Goal: Task Accomplishment & Management: Use online tool/utility

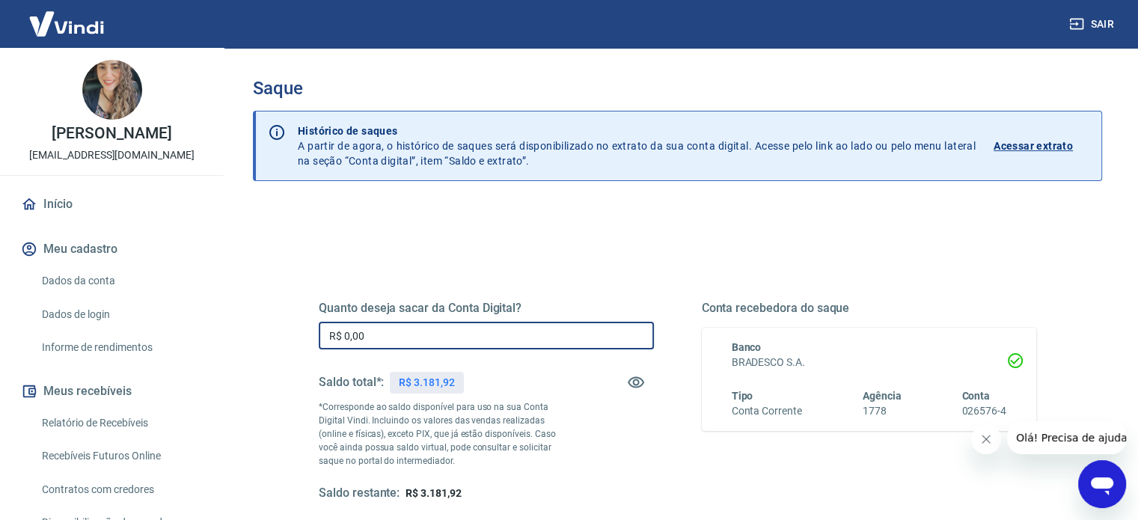
click at [368, 330] on input "R$ 0,00" at bounding box center [486, 336] width 335 height 28
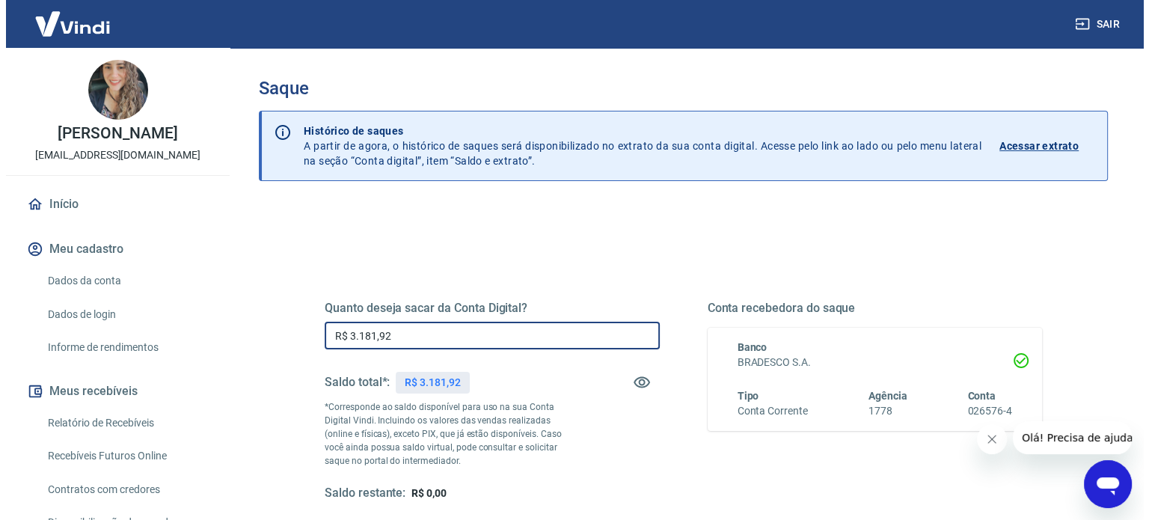
scroll to position [218, 0]
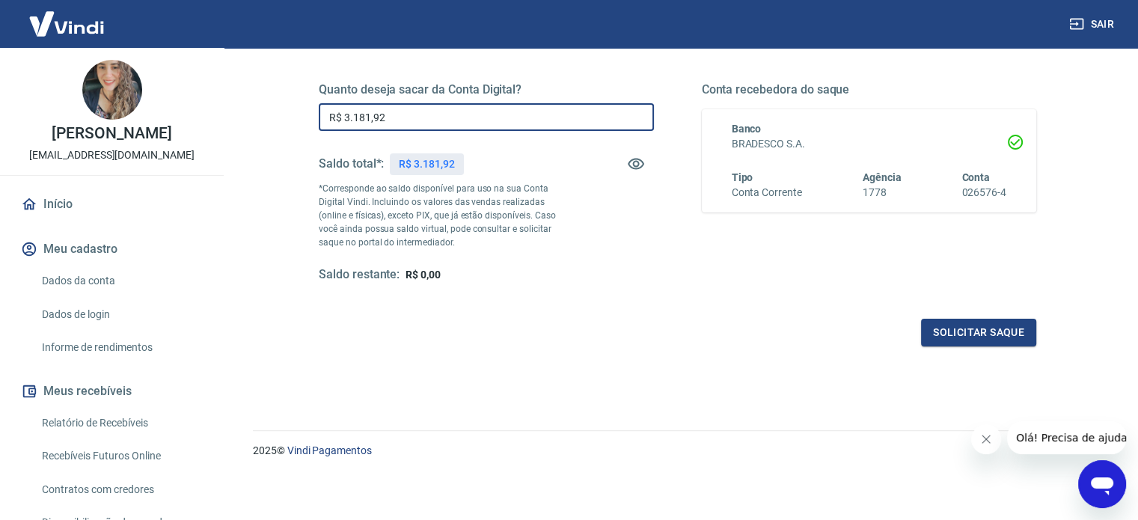
type input "R$ 3.181,92"
click at [938, 347] on div "Quanto deseja sacar da Conta Digital? R$ 3.181,92 ​ Saldo total*: R$ 3.181,92 *…" at bounding box center [677, 190] width 753 height 348
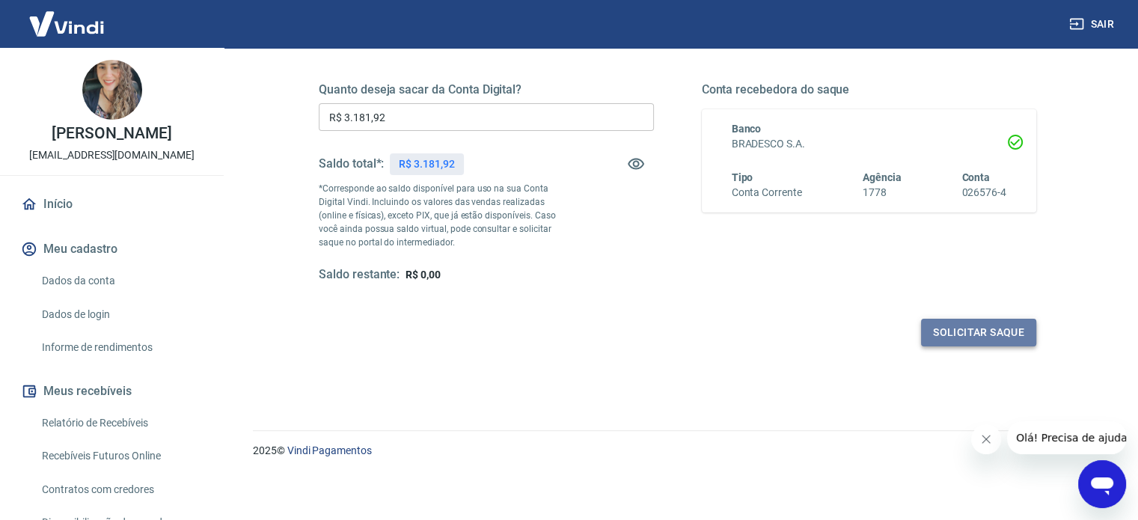
click at [939, 328] on button "Solicitar saque" at bounding box center [978, 333] width 115 height 28
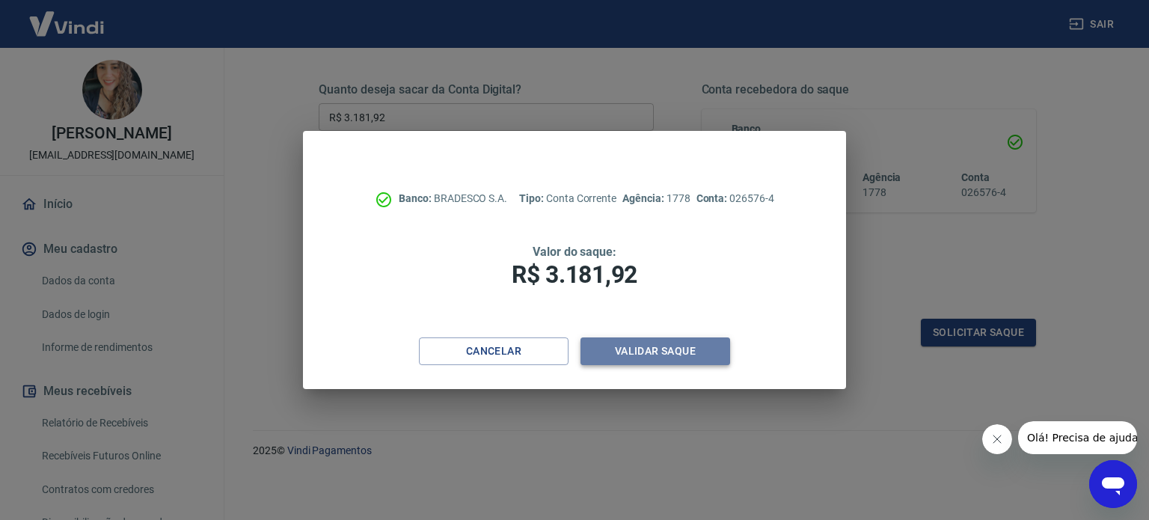
click at [681, 351] on button "Validar saque" at bounding box center [655, 351] width 150 height 28
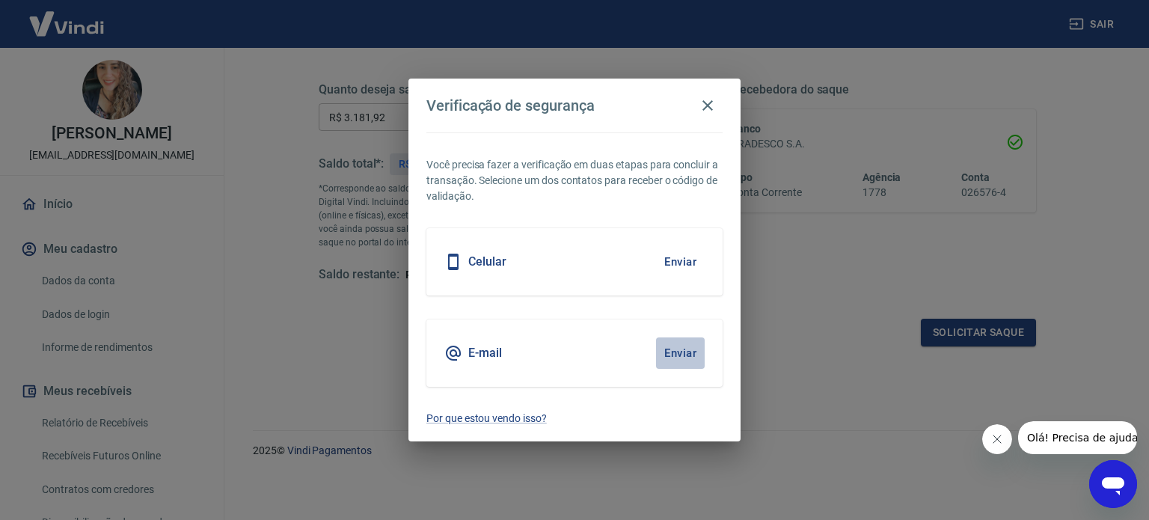
click at [665, 349] on button "Enviar" at bounding box center [680, 352] width 49 height 31
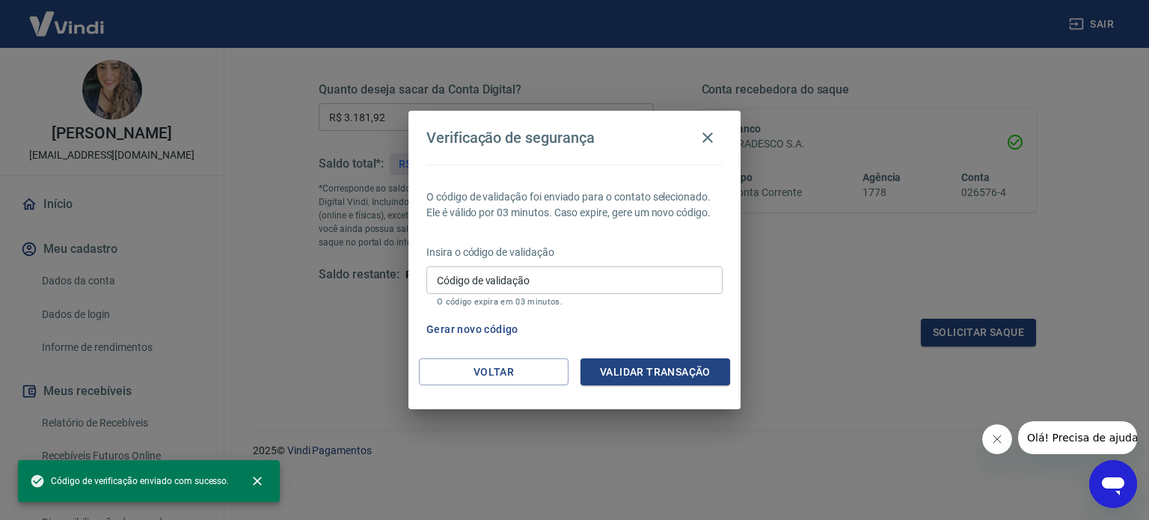
click at [468, 286] on input "Código de validação" at bounding box center [574, 280] width 296 height 28
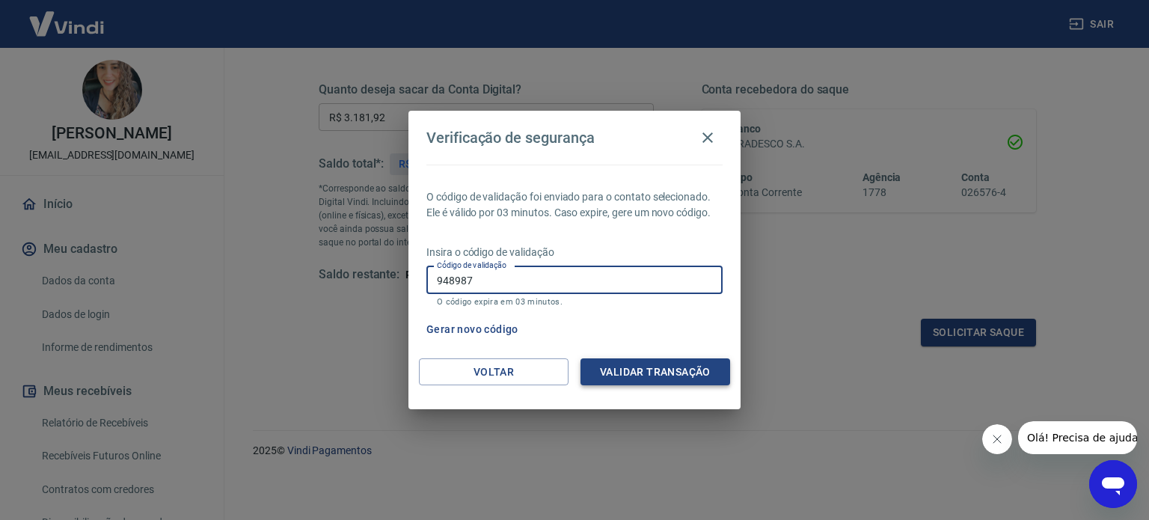
type input "948987"
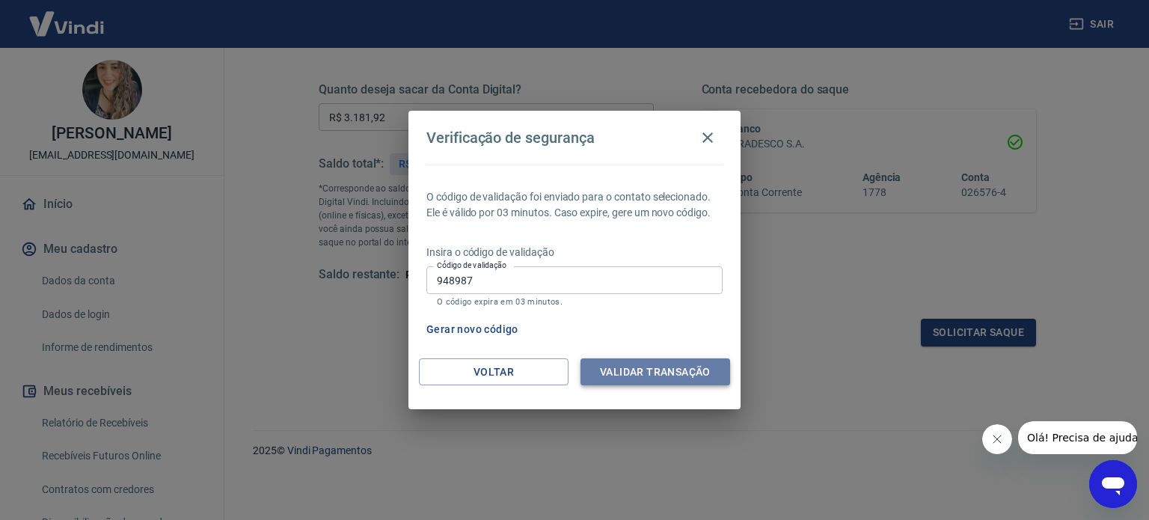
click at [607, 375] on button "Validar transação" at bounding box center [655, 372] width 150 height 28
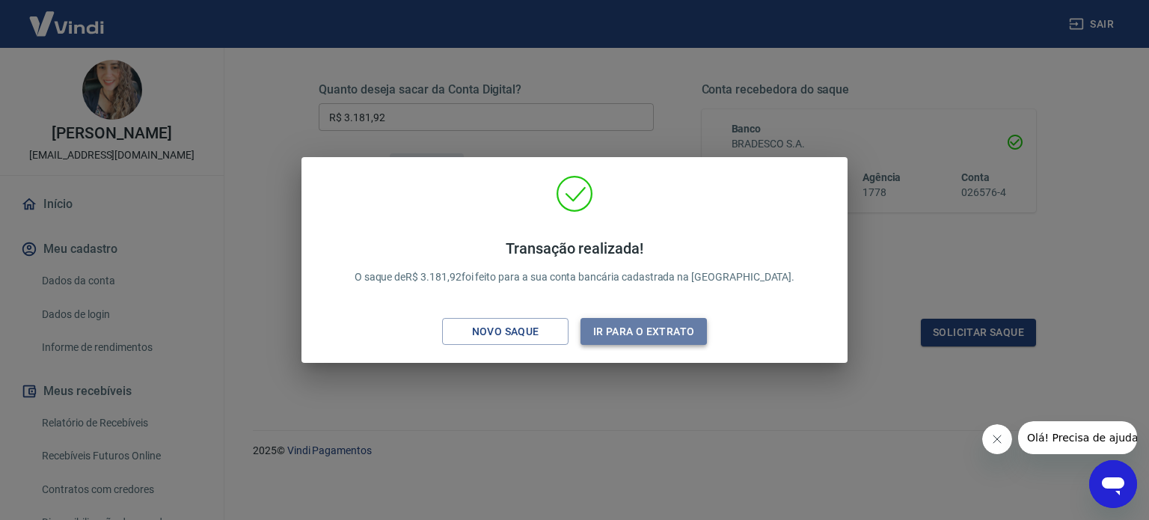
click at [642, 329] on button "Ir para o extrato" at bounding box center [643, 332] width 126 height 28
